Goal: Task Accomplishment & Management: Complete application form

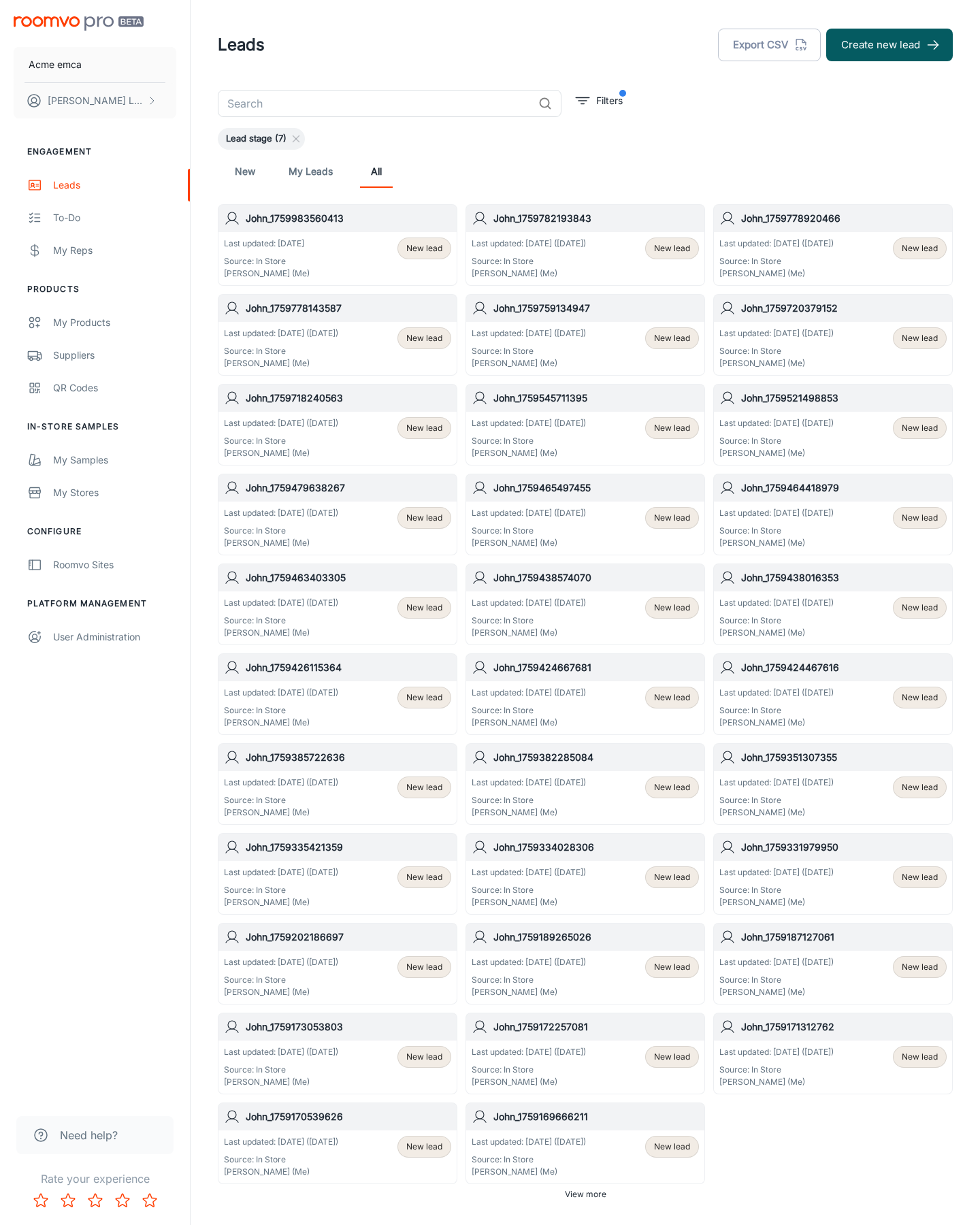
click at [889, 45] on button "Create new lead" at bounding box center [889, 44] width 126 height 33
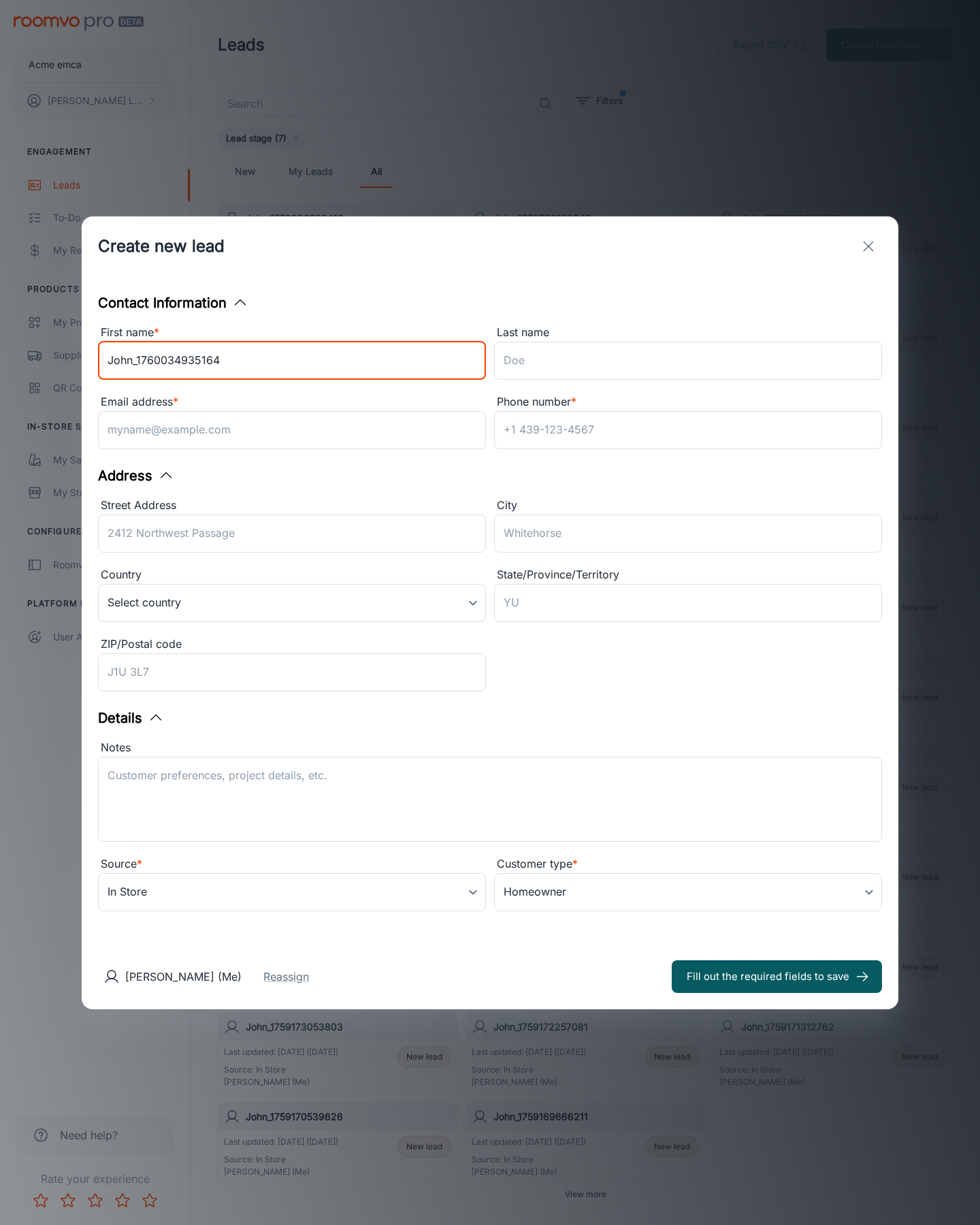
type input "John_1760034935164"
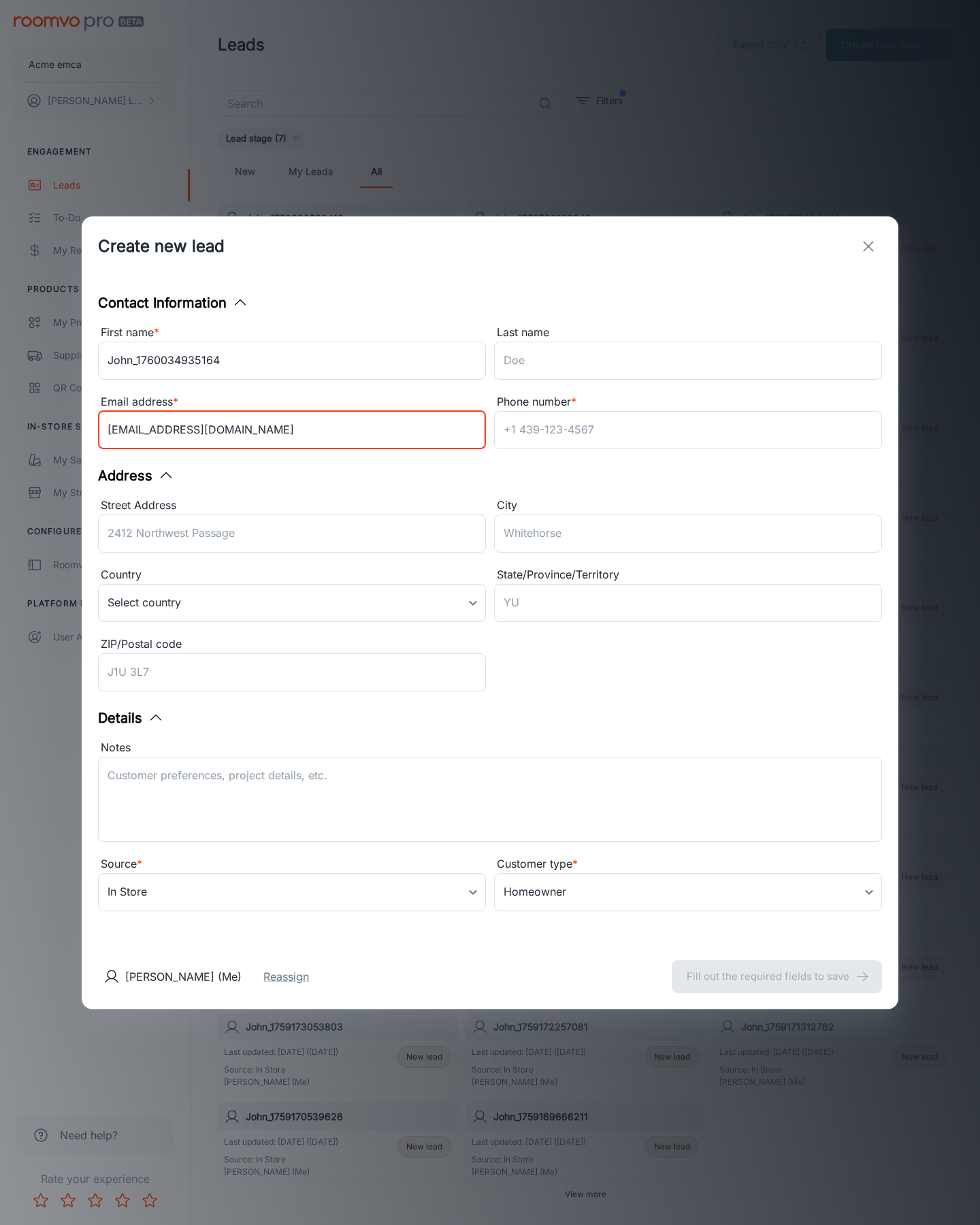
type input "[EMAIL_ADDRESS][DOMAIN_NAME]"
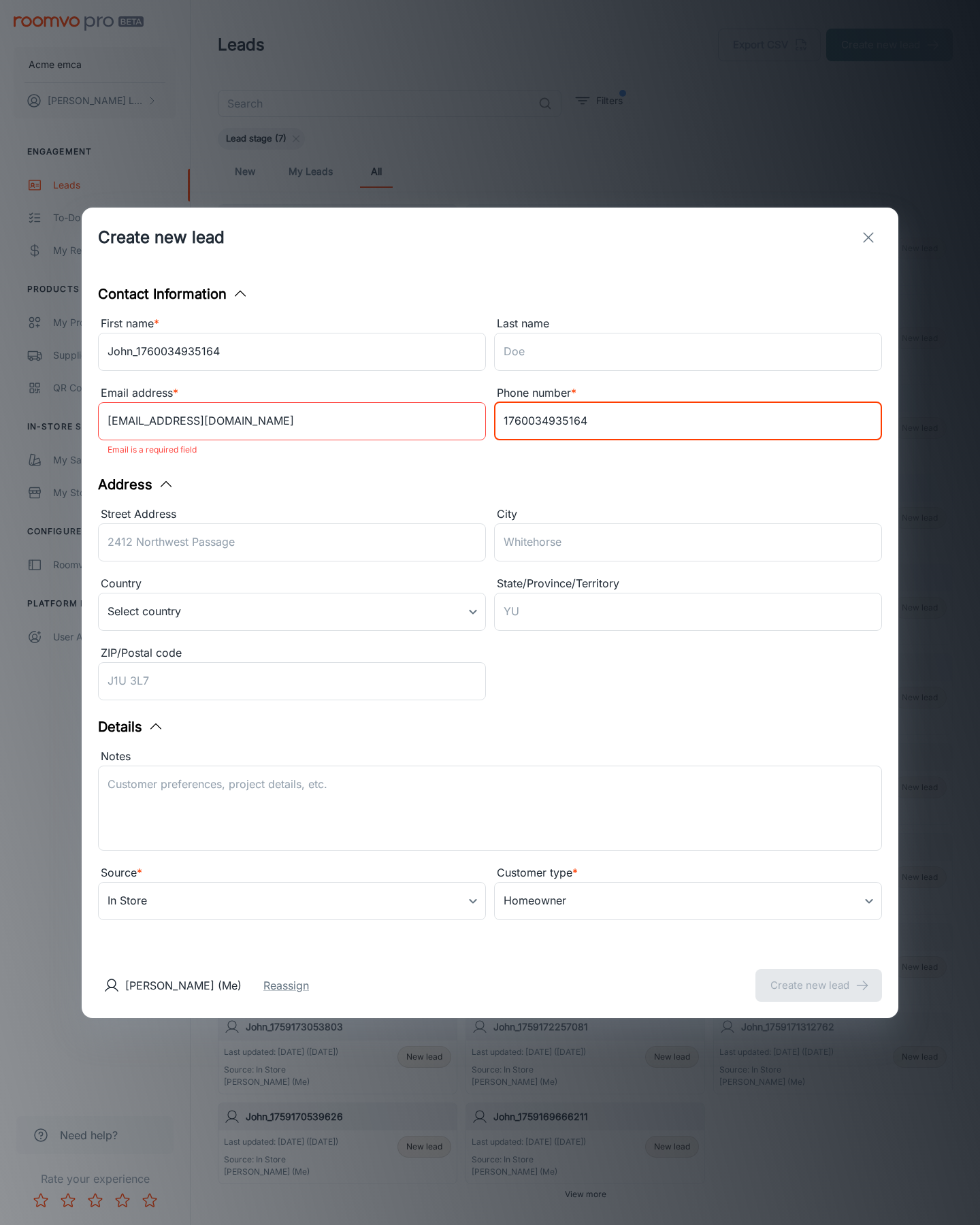
type input "1760034935164"
click at [819, 976] on button "Create new lead" at bounding box center [818, 985] width 126 height 33
